Goal: Find specific page/section: Find specific page/section

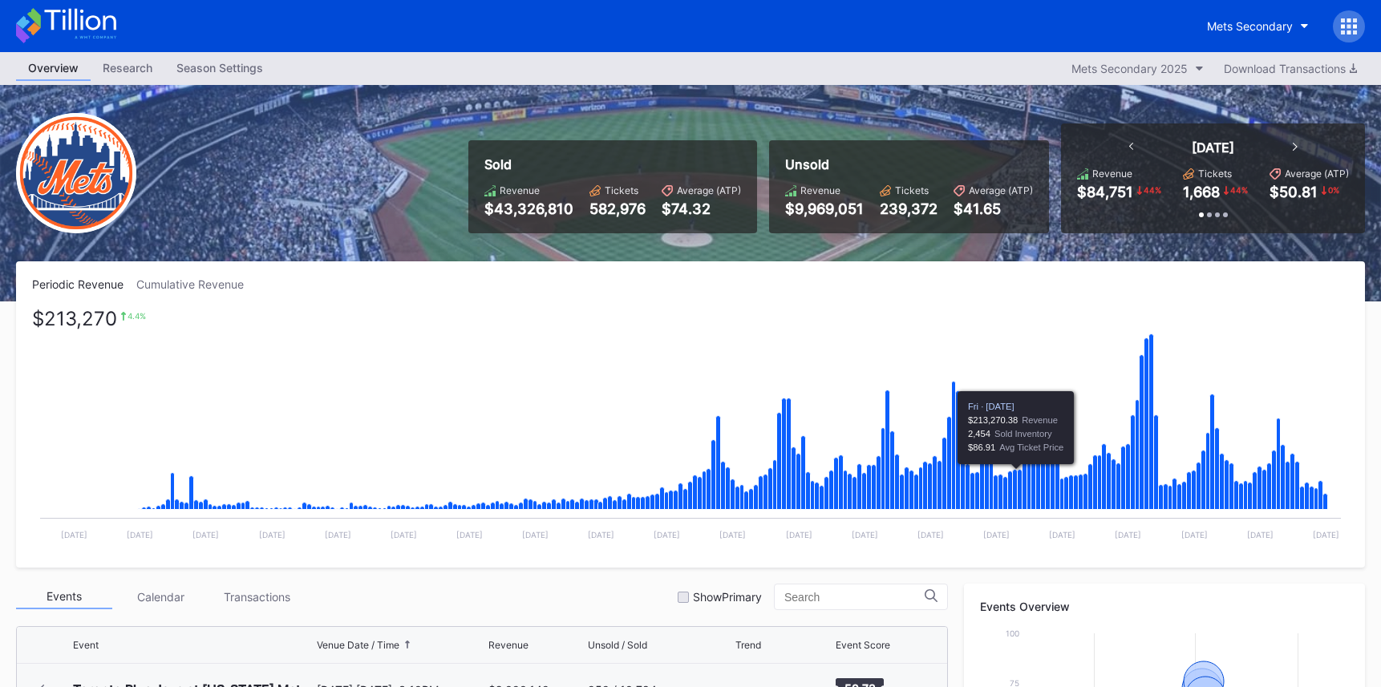
scroll to position [3029, 0]
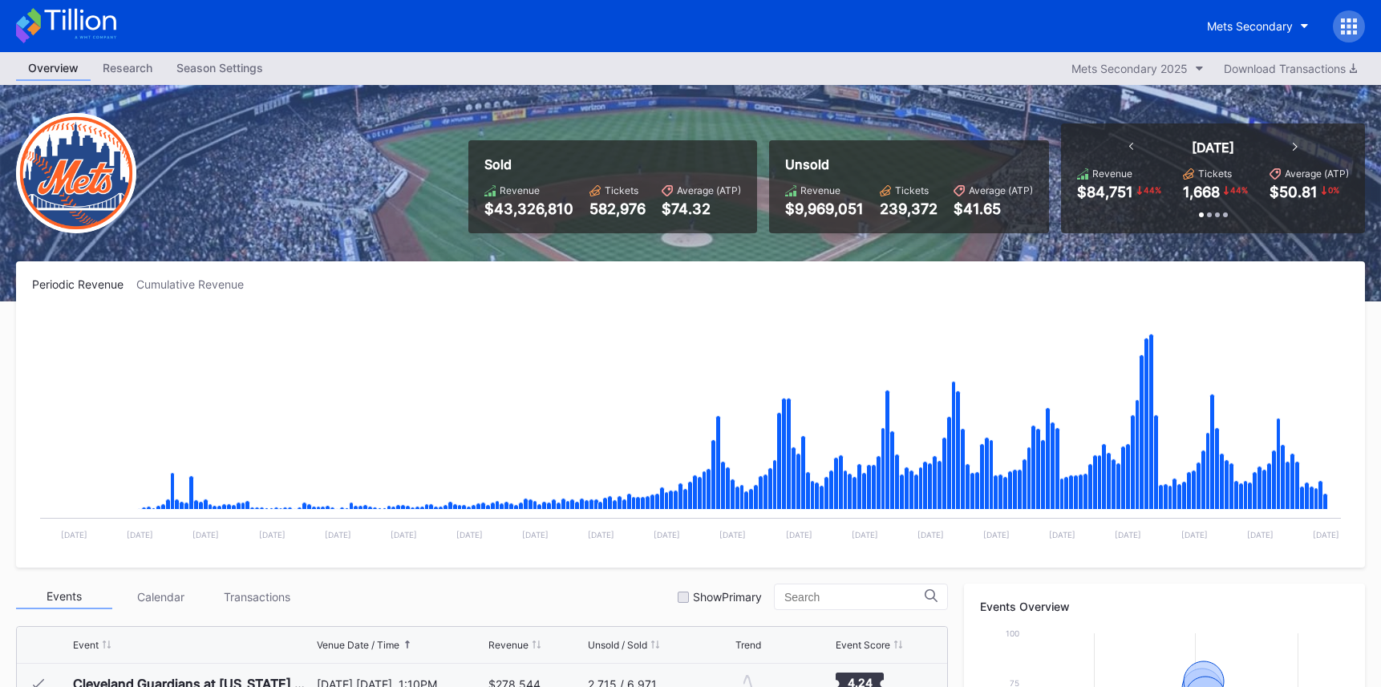
click at [1344, 38] on div at bounding box center [1349, 26] width 32 height 32
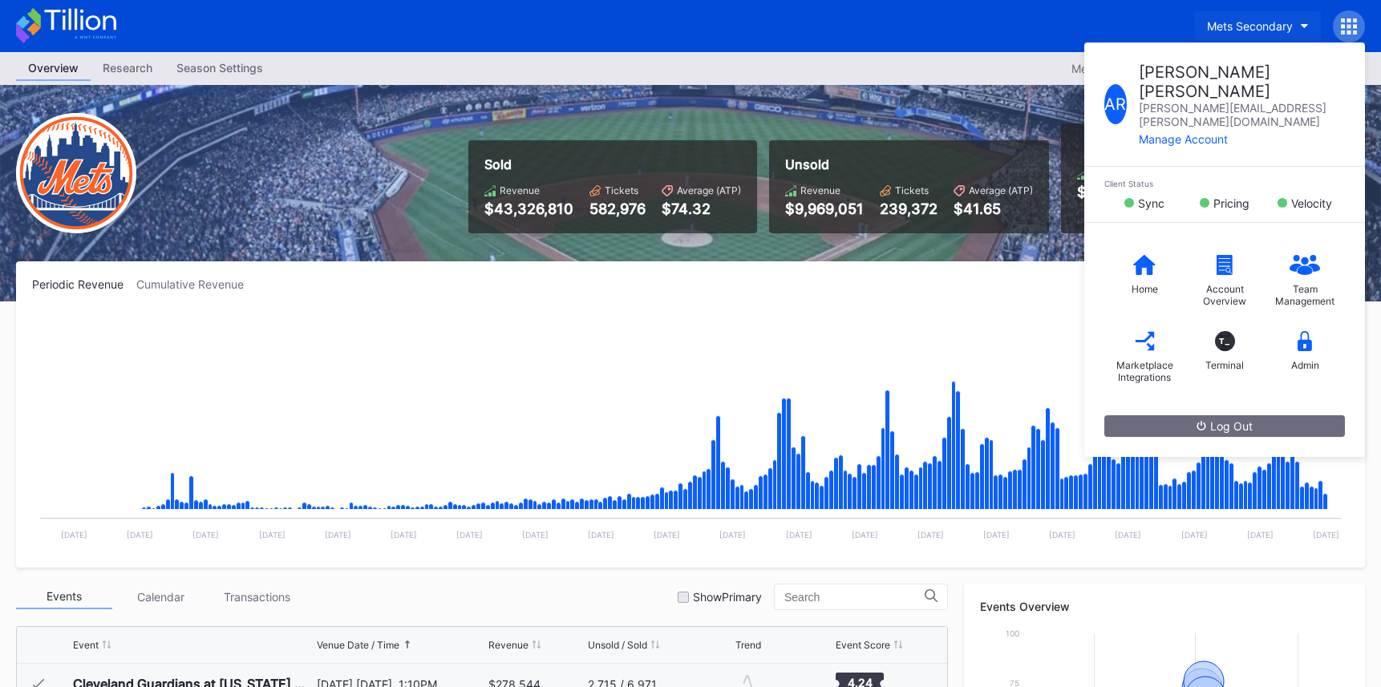
click at [1273, 22] on div "Mets Secondary" at bounding box center [1250, 26] width 86 height 14
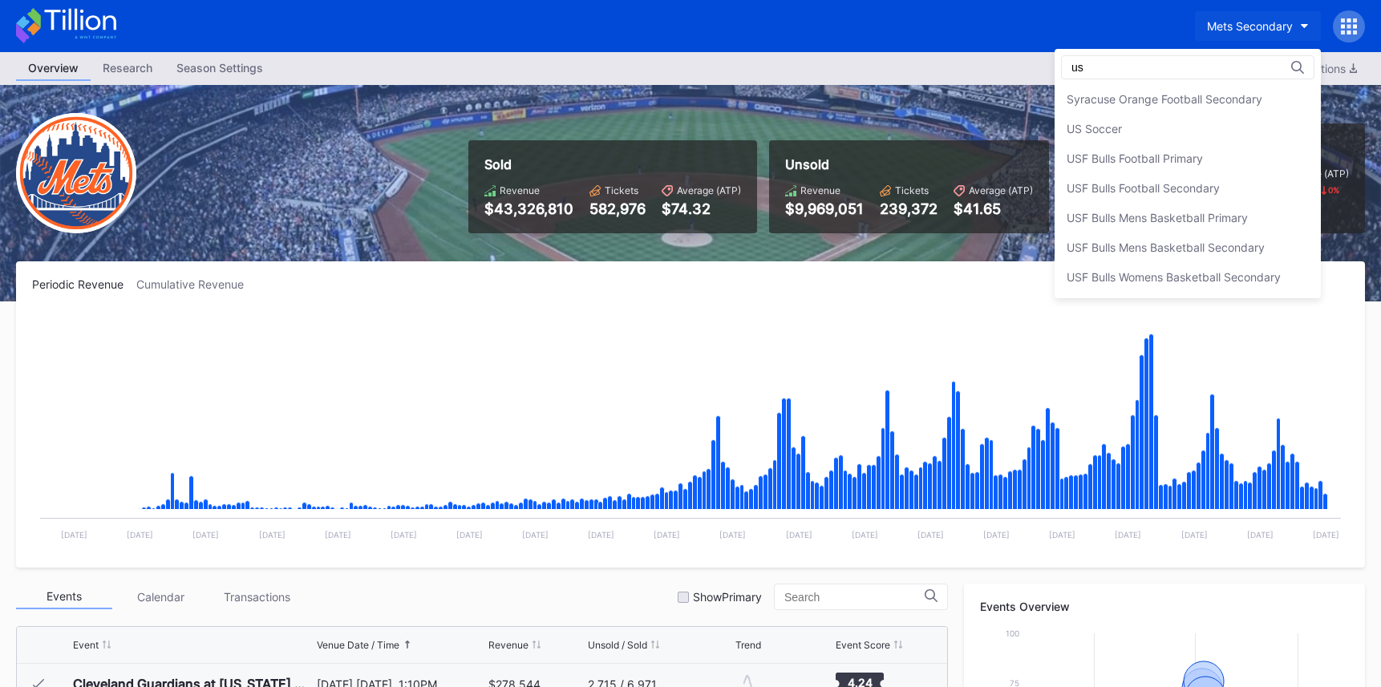
scroll to position [0, 0]
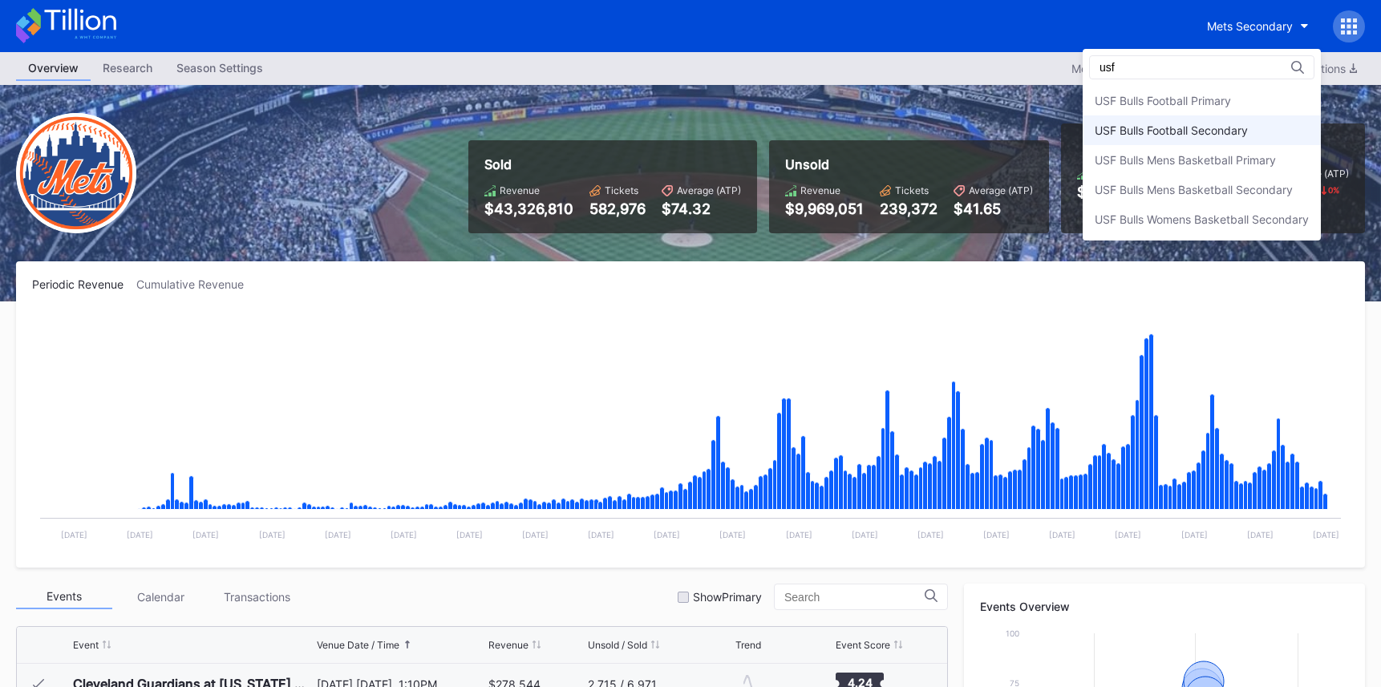
type input "usf"
click at [1256, 132] on div "USF Bulls Football Secondary" at bounding box center [1202, 130] width 238 height 30
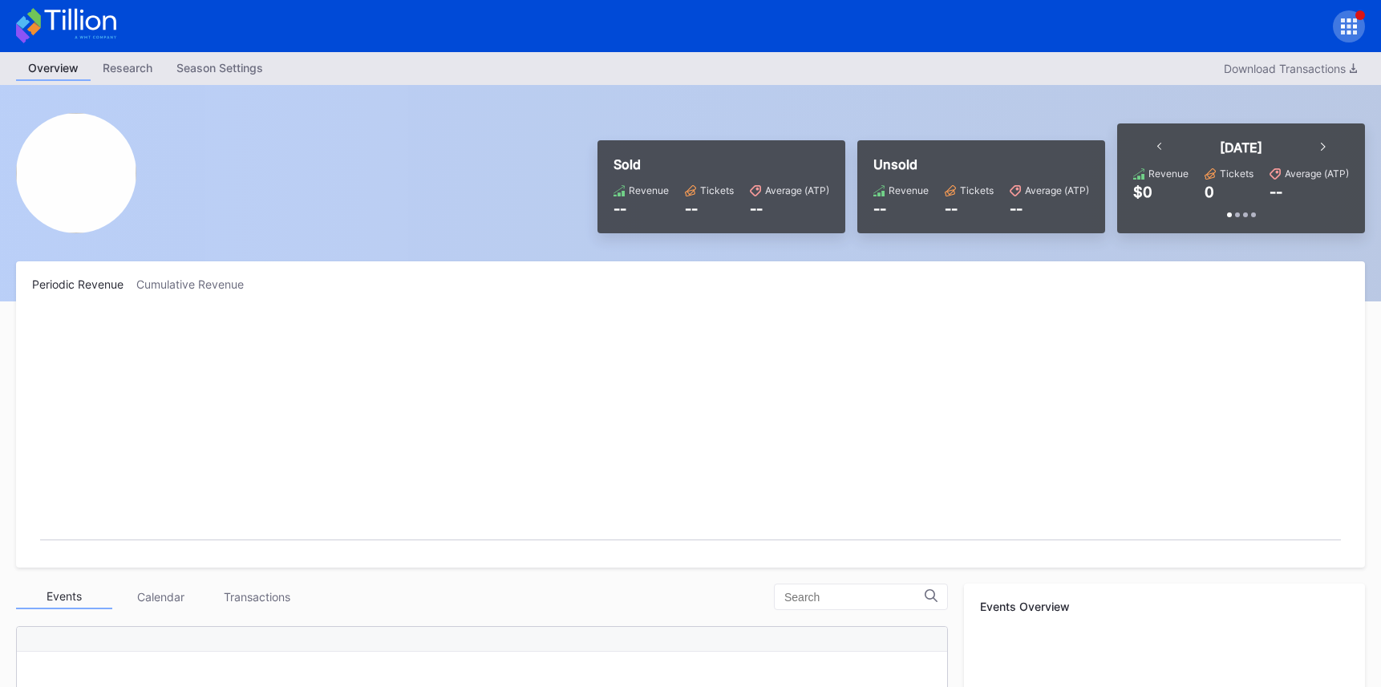
click at [67, 20] on icon at bounding box center [66, 25] width 100 height 35
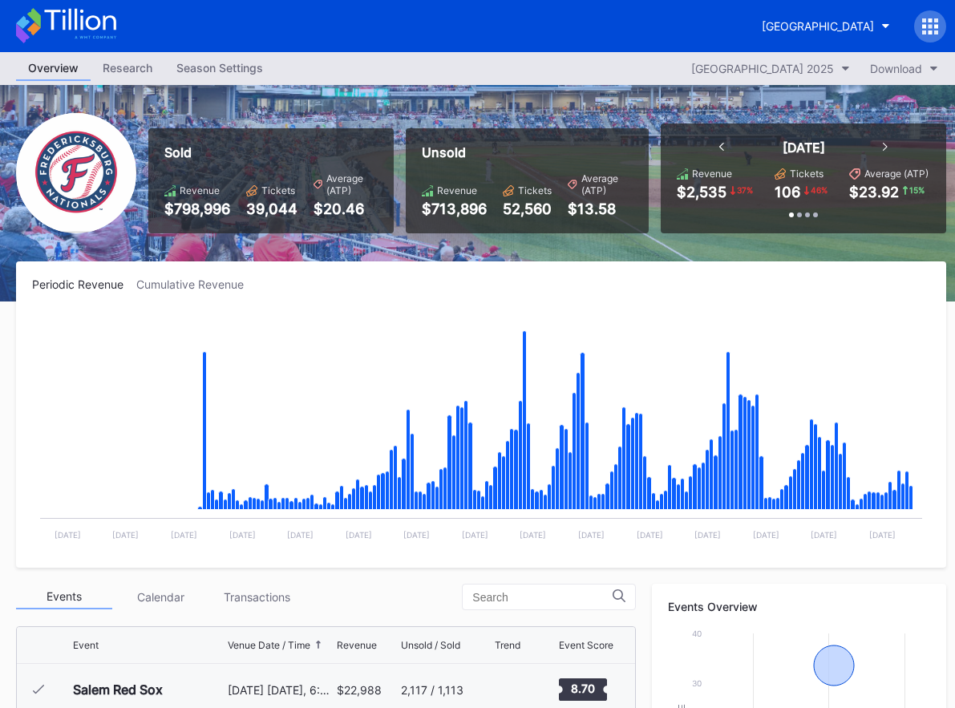
scroll to position [2355, 0]
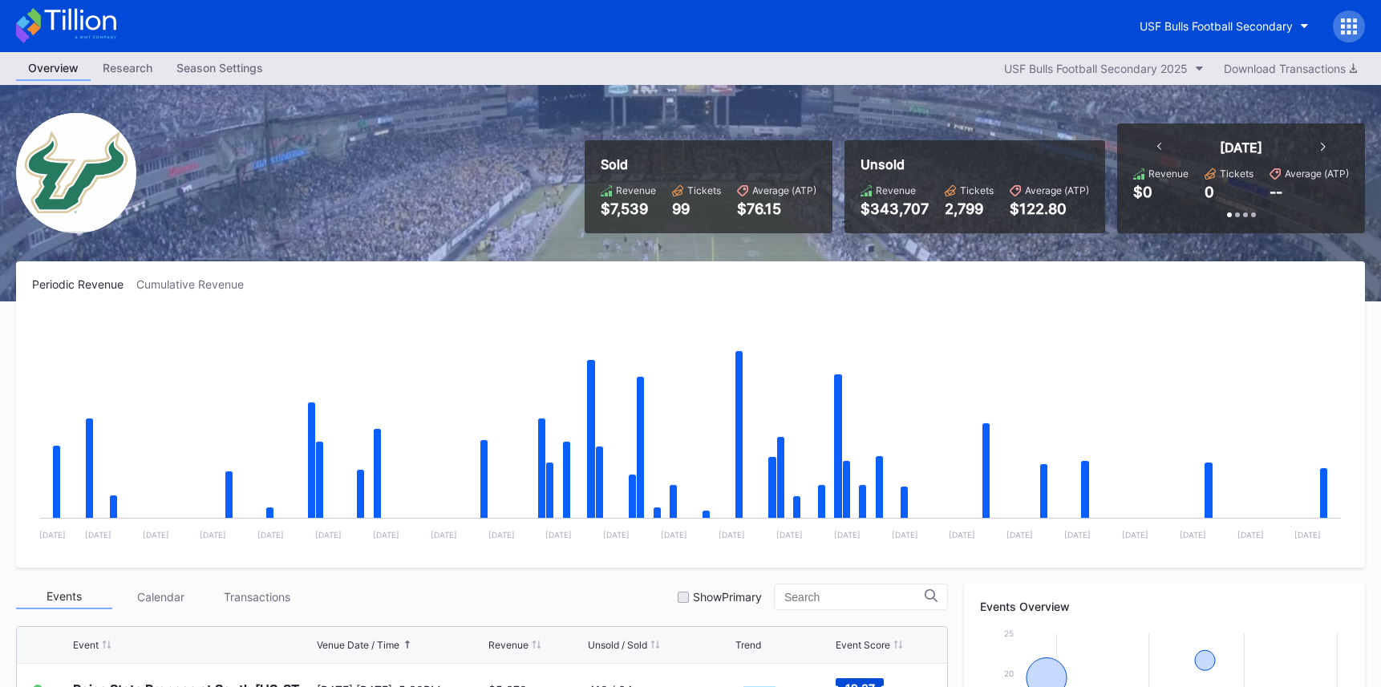
click at [1340, 34] on div at bounding box center [1349, 26] width 32 height 32
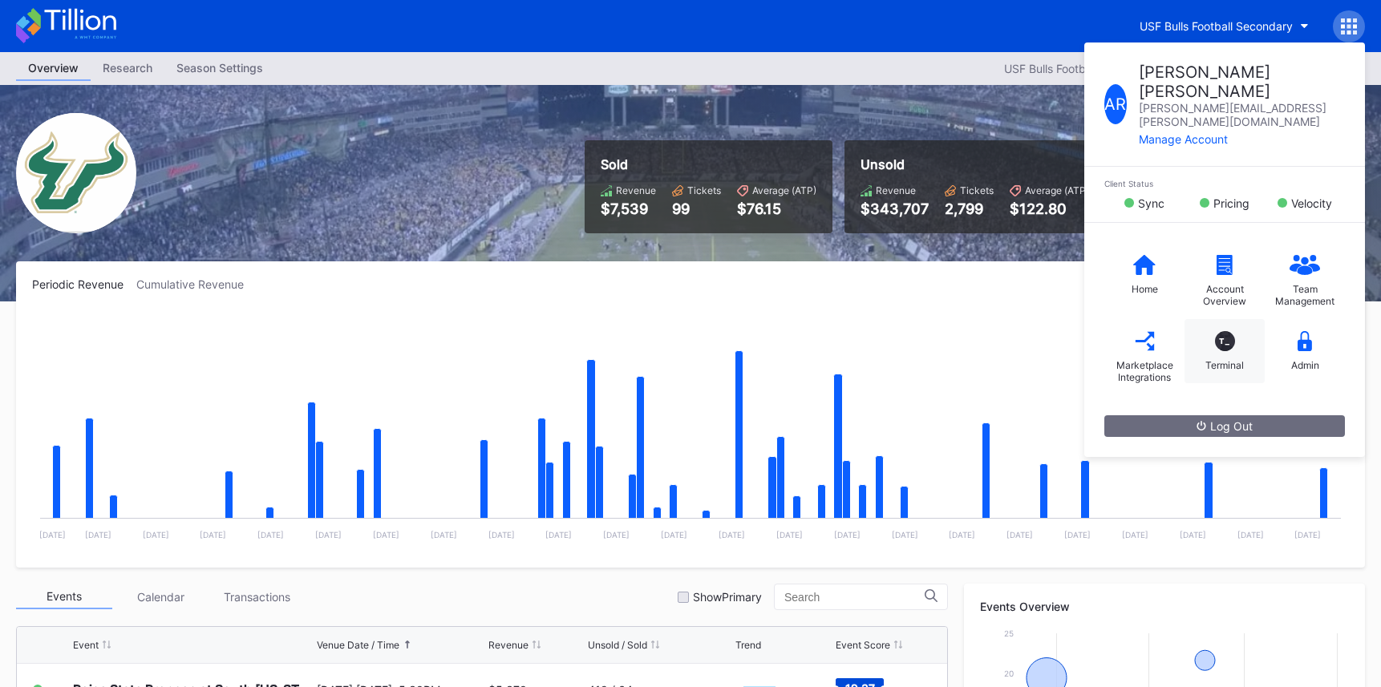
click at [1230, 319] on div "T_ Terminal" at bounding box center [1224, 351] width 80 height 64
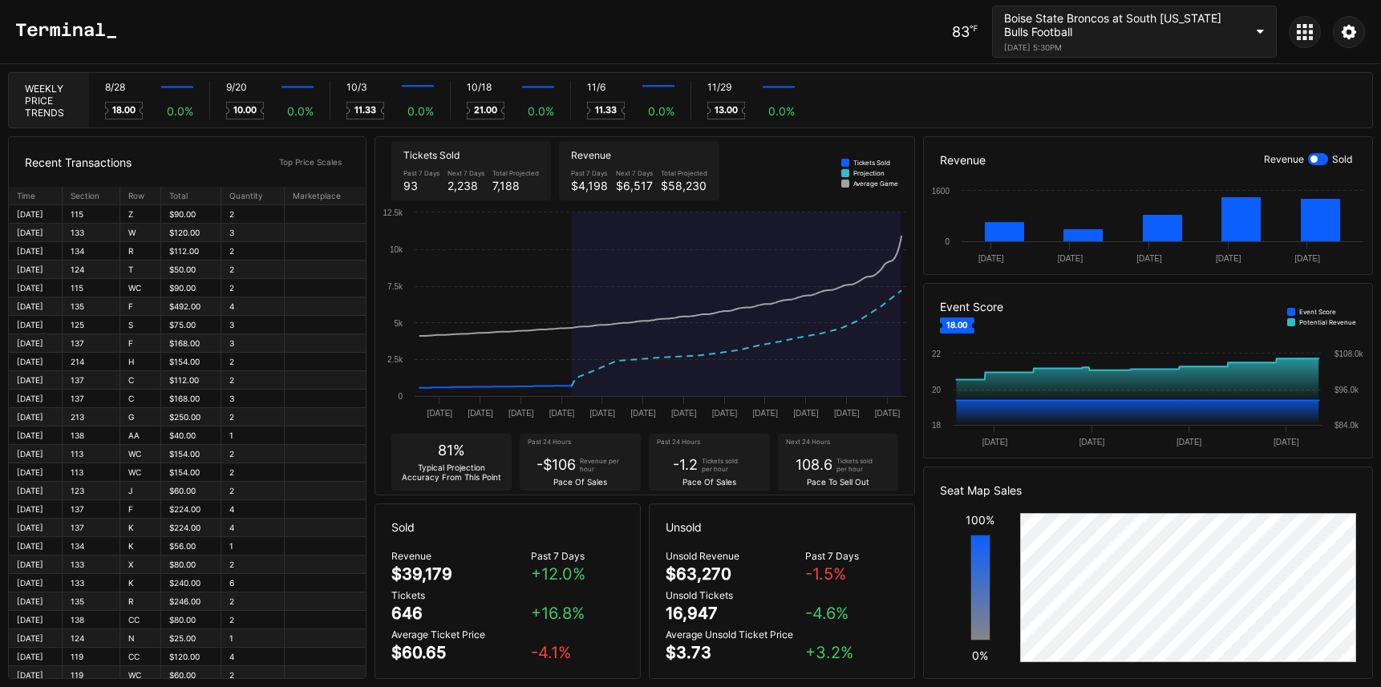
click at [1308, 33] on icon at bounding box center [1305, 32] width 16 height 16
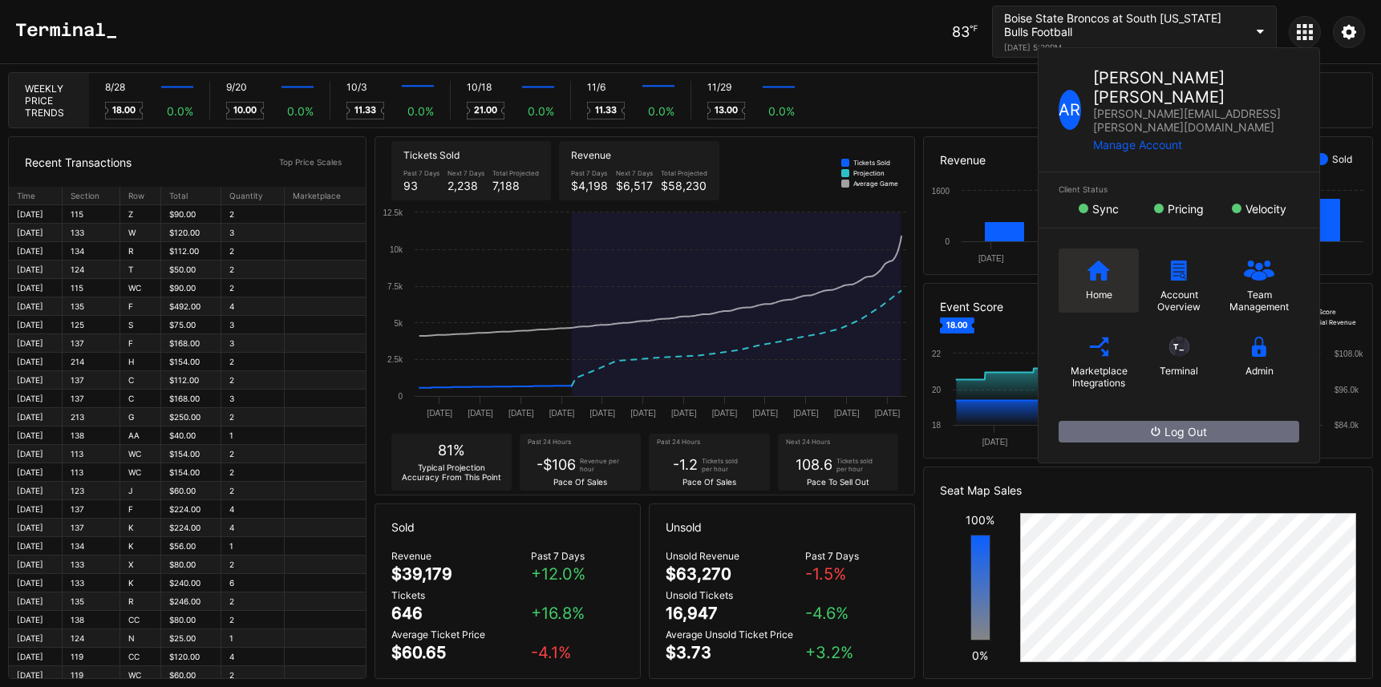
click at [1095, 260] on icon at bounding box center [1098, 270] width 22 height 20
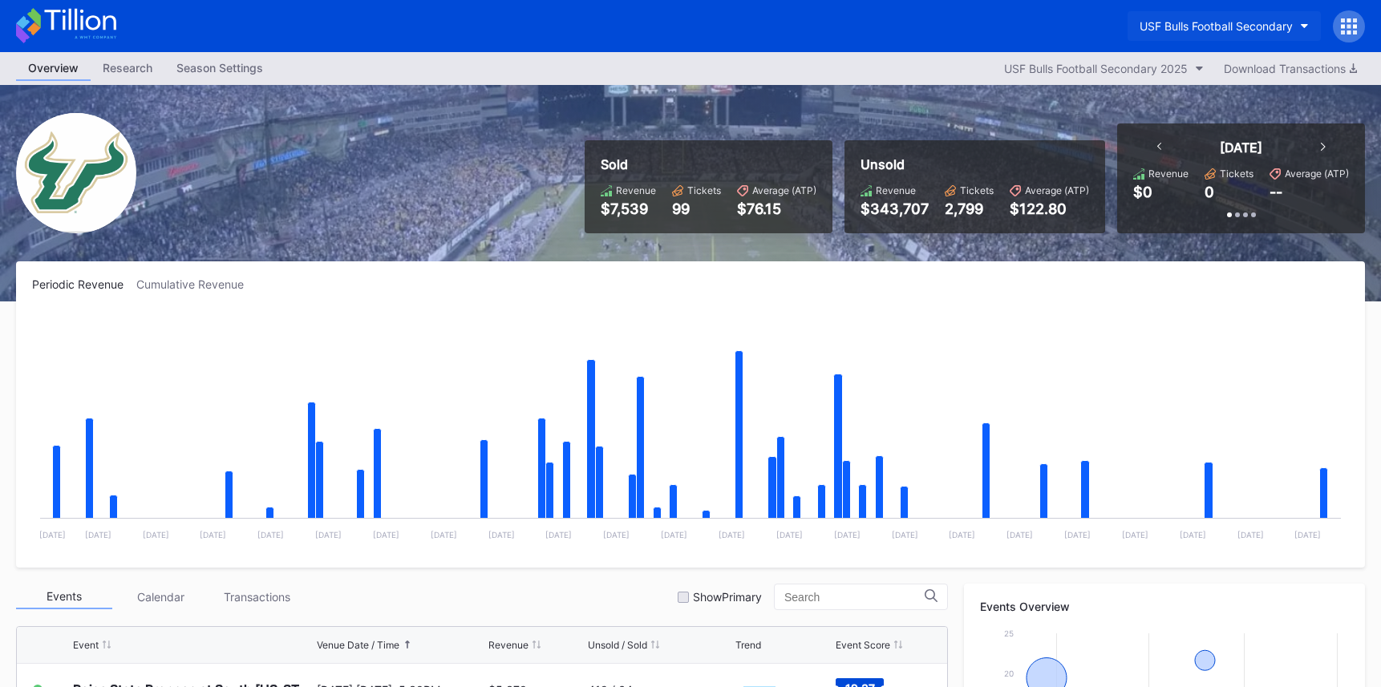
click at [1216, 38] on button "USF Bulls Football Secondary" at bounding box center [1224, 26] width 193 height 30
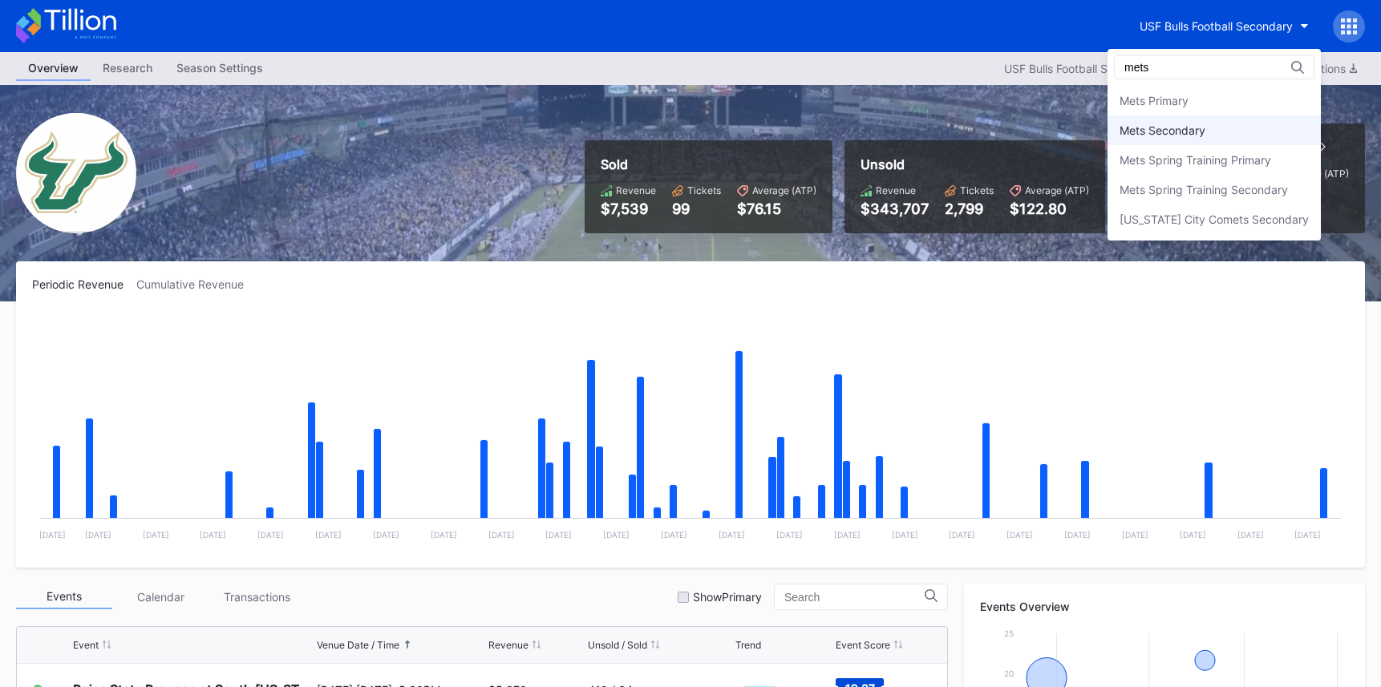
type input "mets"
click at [1237, 134] on div "Mets Secondary" at bounding box center [1213, 130] width 213 height 30
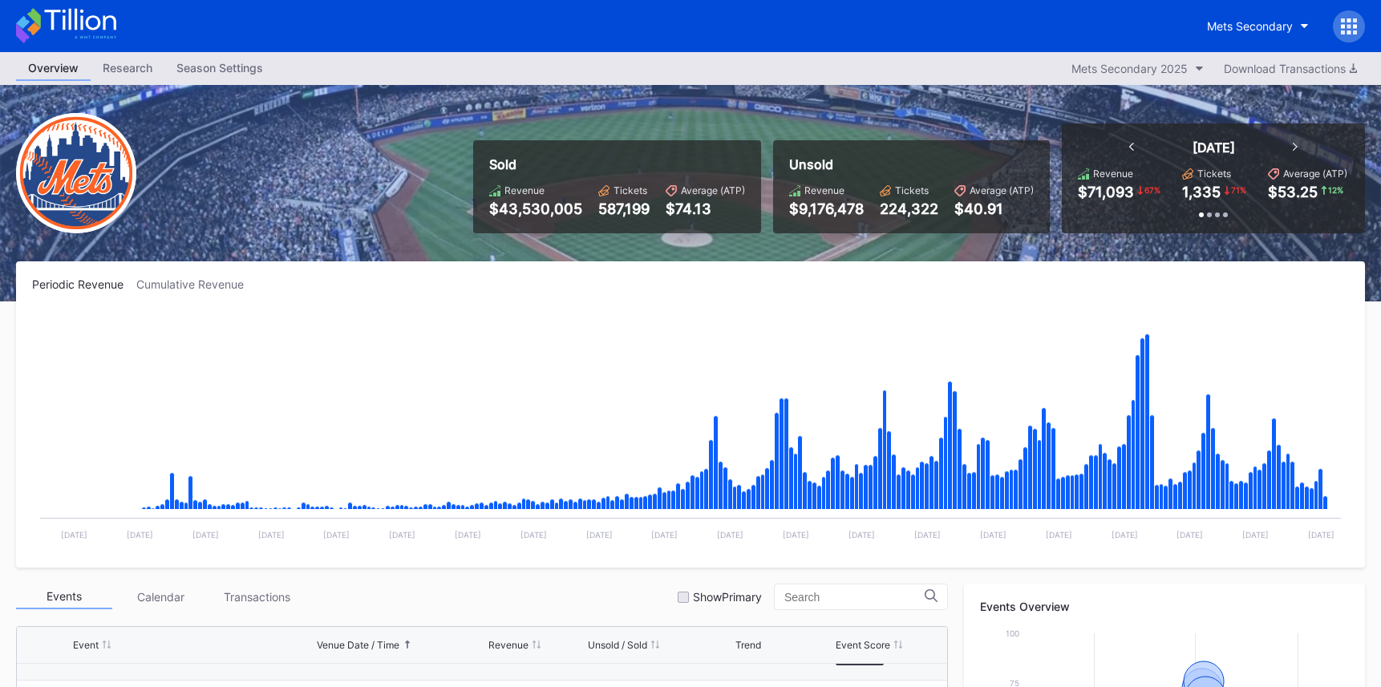
click at [114, 26] on icon at bounding box center [79, 20] width 71 height 22
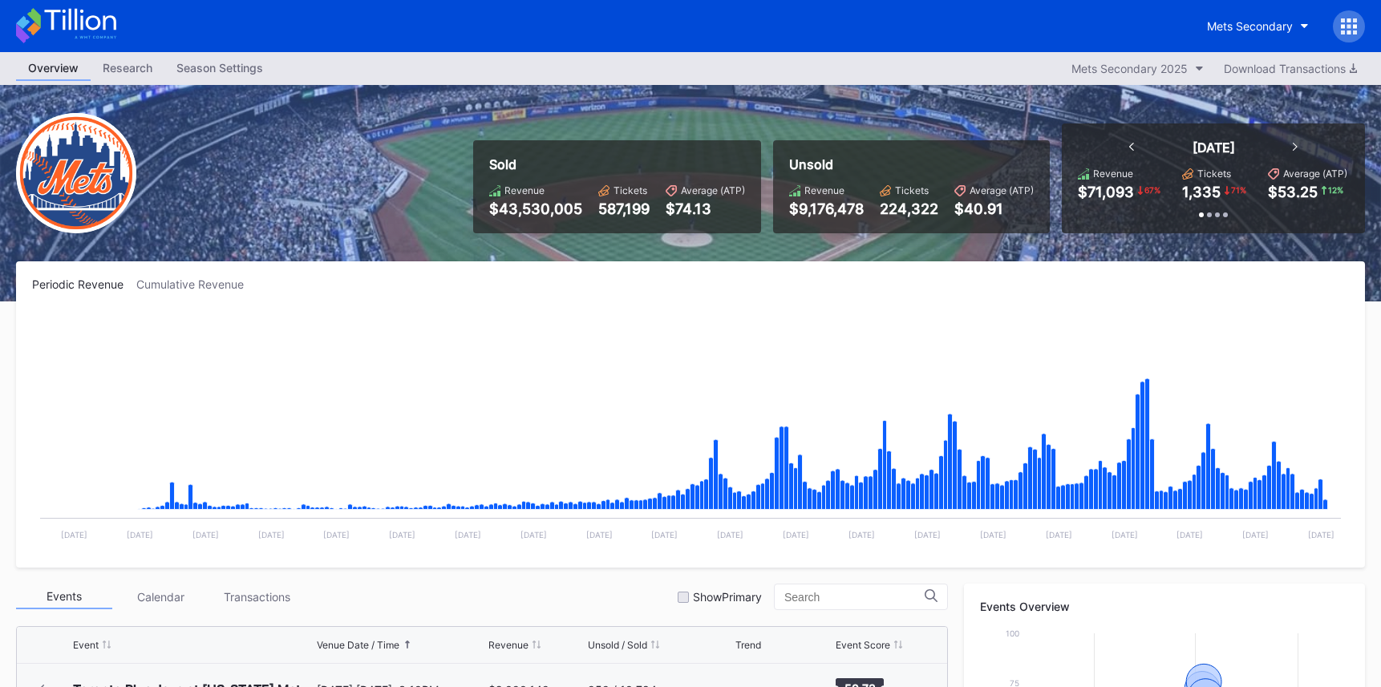
scroll to position [3075, 0]
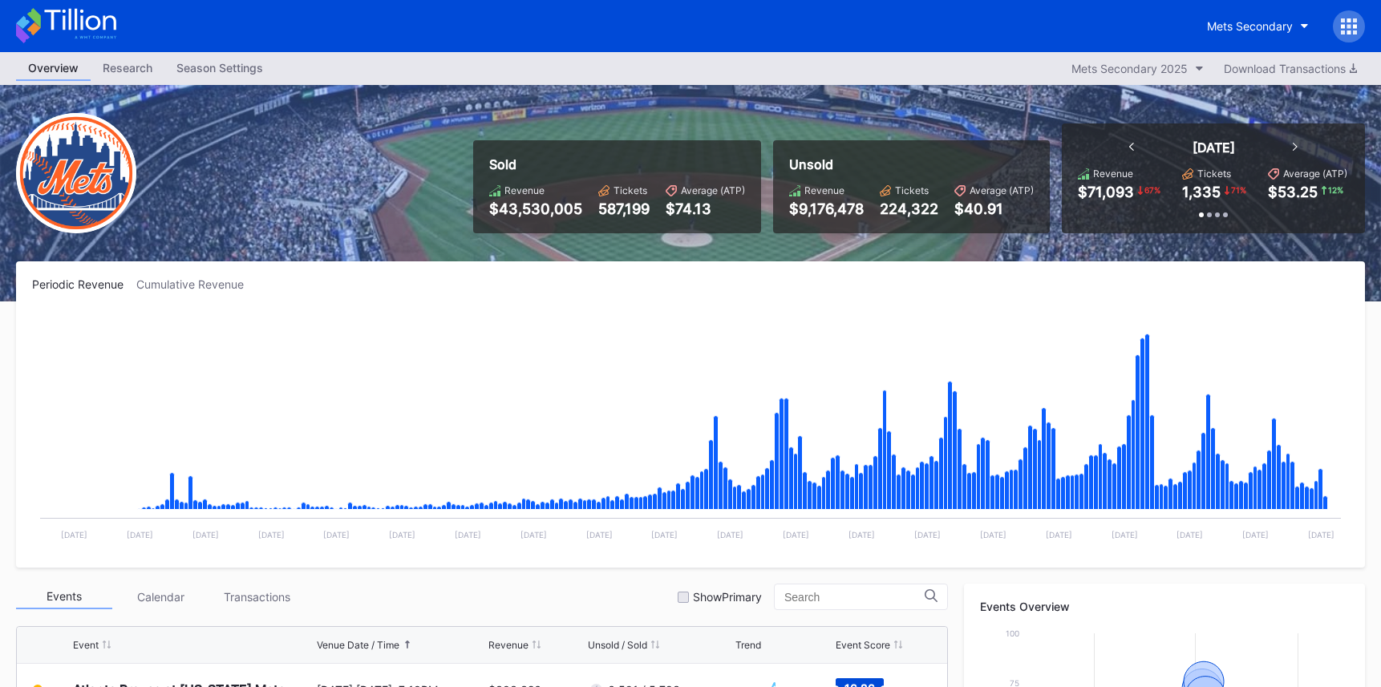
click at [73, 19] on icon at bounding box center [66, 25] width 100 height 35
click at [94, 22] on icon at bounding box center [66, 25] width 100 height 35
